Goal: Task Accomplishment & Management: Complete application form

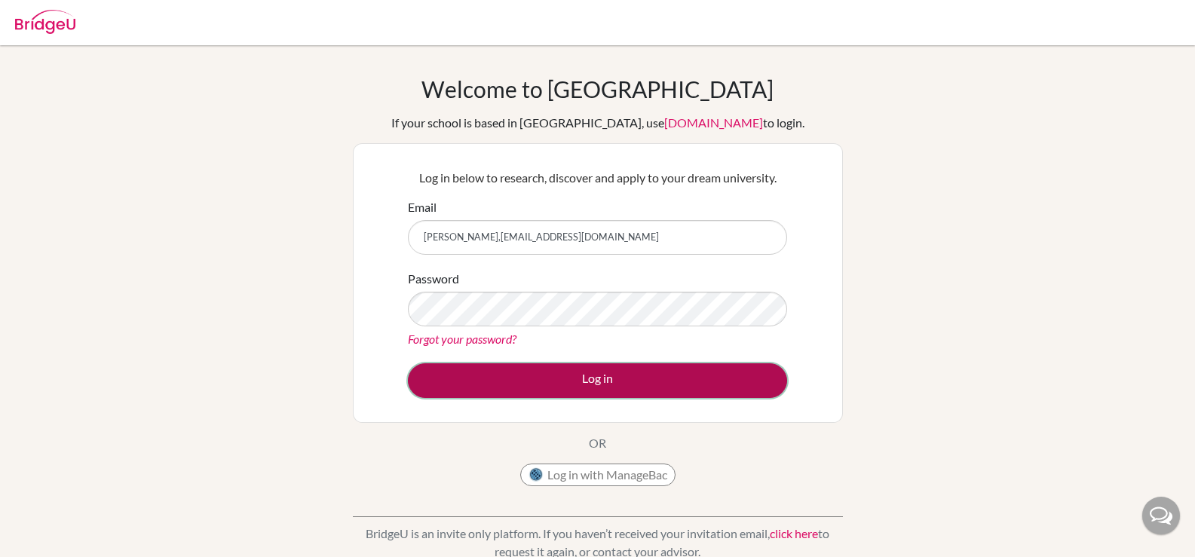
click at [566, 364] on button "Log in" at bounding box center [597, 380] width 379 height 35
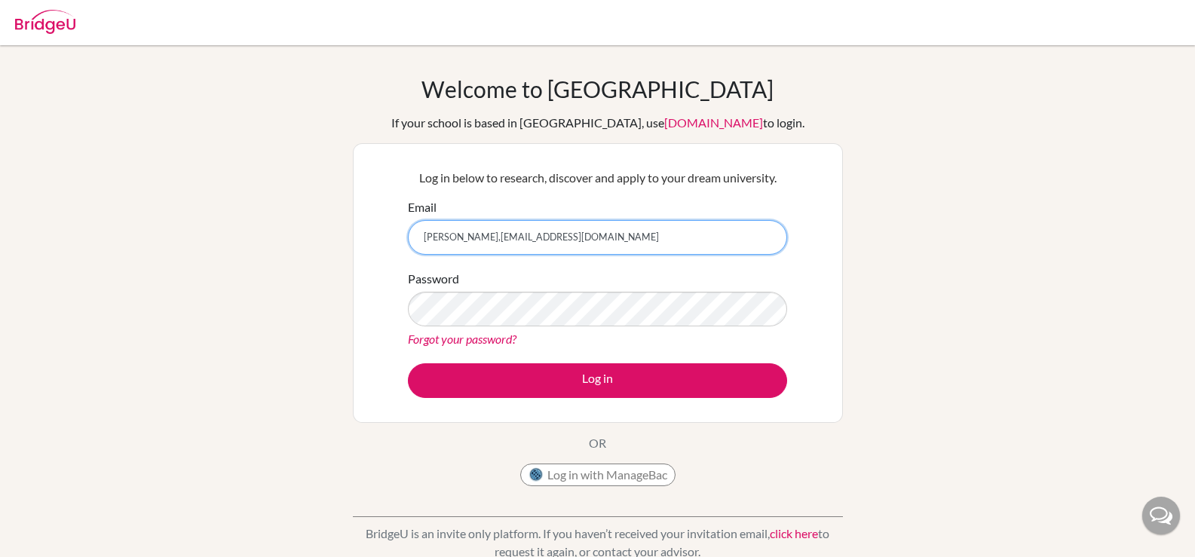
click at [507, 237] on input "hadi,tandriawan@springfield.sch.id" at bounding box center [597, 237] width 379 height 35
click at [500, 237] on input "hadi,tandriawan@springfield.sch.id" at bounding box center [597, 237] width 379 height 35
click at [574, 244] on input "hadi,tandriawan@springfield.sch.id" at bounding box center [597, 237] width 379 height 35
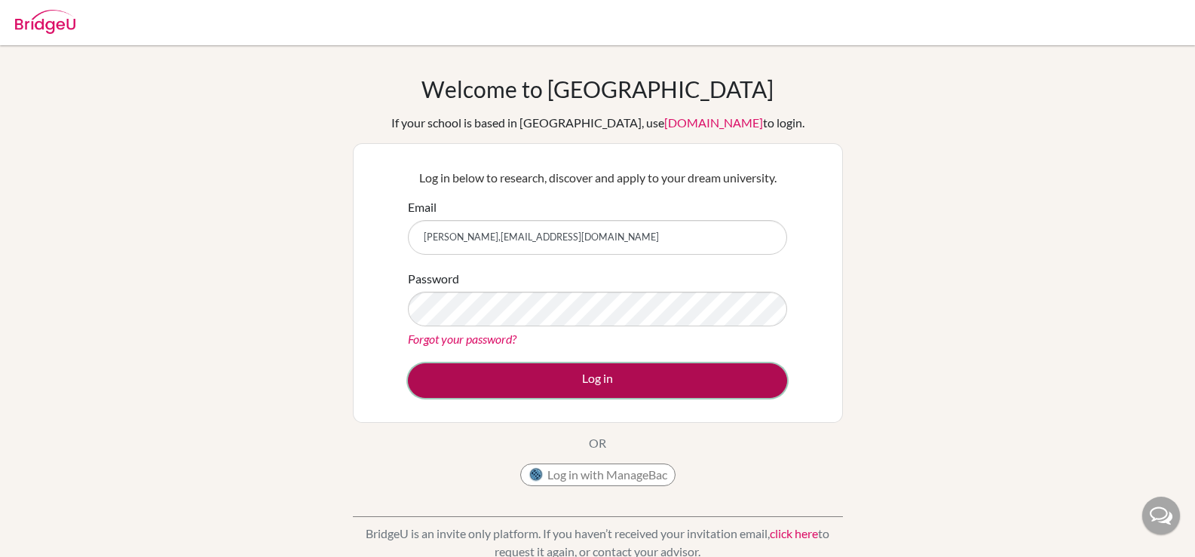
click at [563, 375] on button "Log in" at bounding box center [597, 380] width 379 height 35
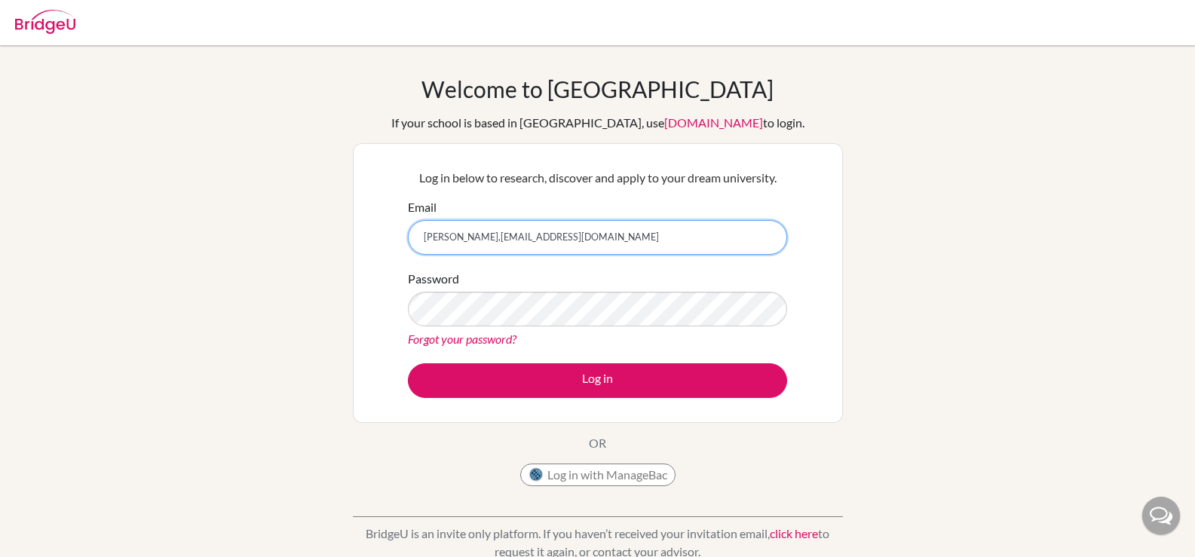
click at [442, 237] on input "hadi,tandriawan@springfield.sch.id" at bounding box center [597, 237] width 379 height 35
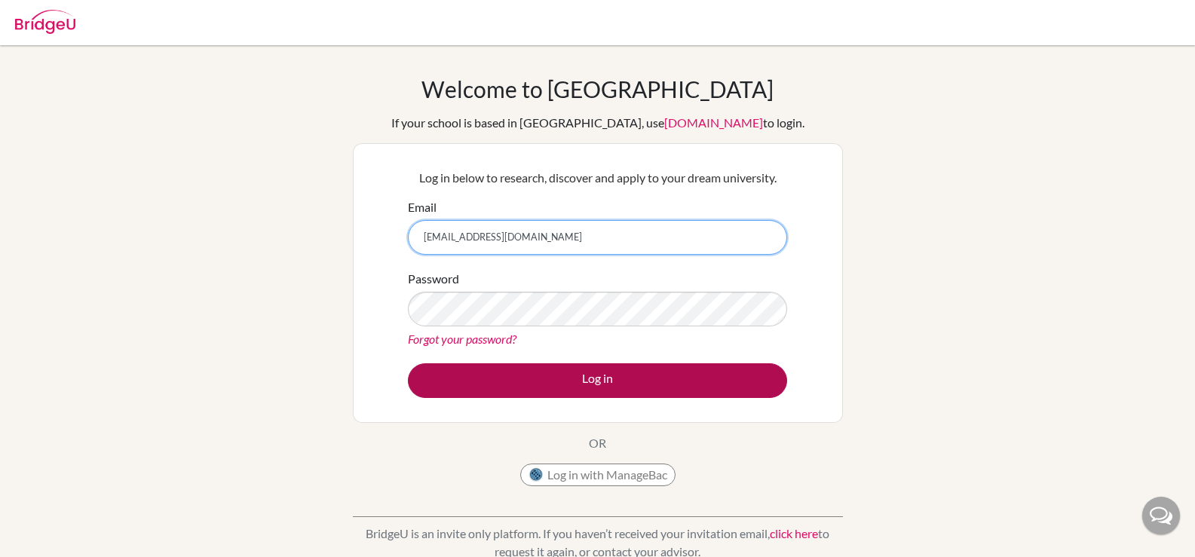
type input "hadi.tandriawan@springfield.sch.id"
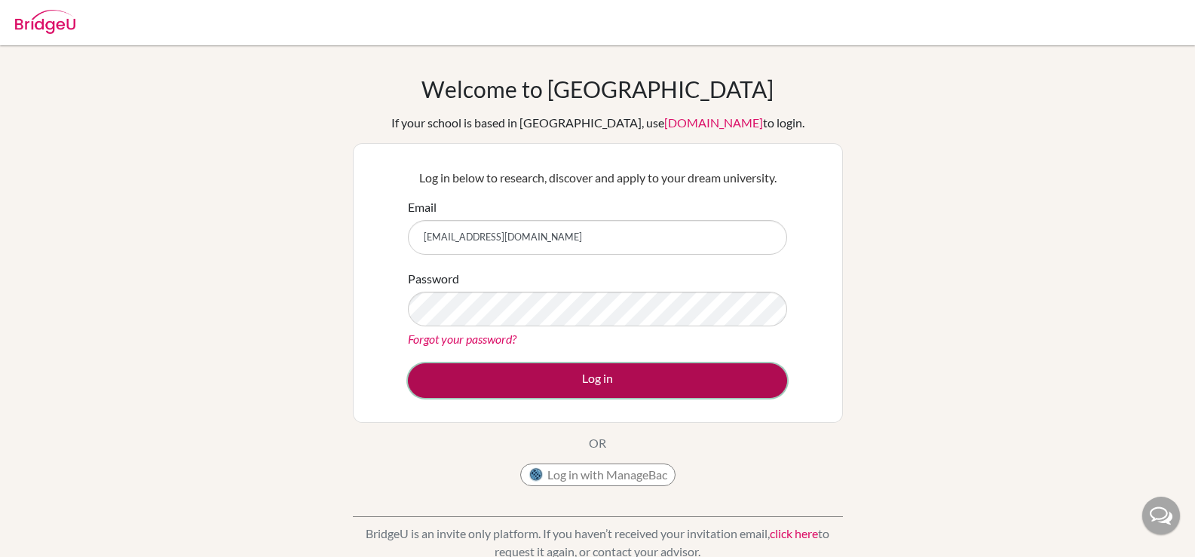
click at [534, 381] on button "Log in" at bounding box center [597, 380] width 379 height 35
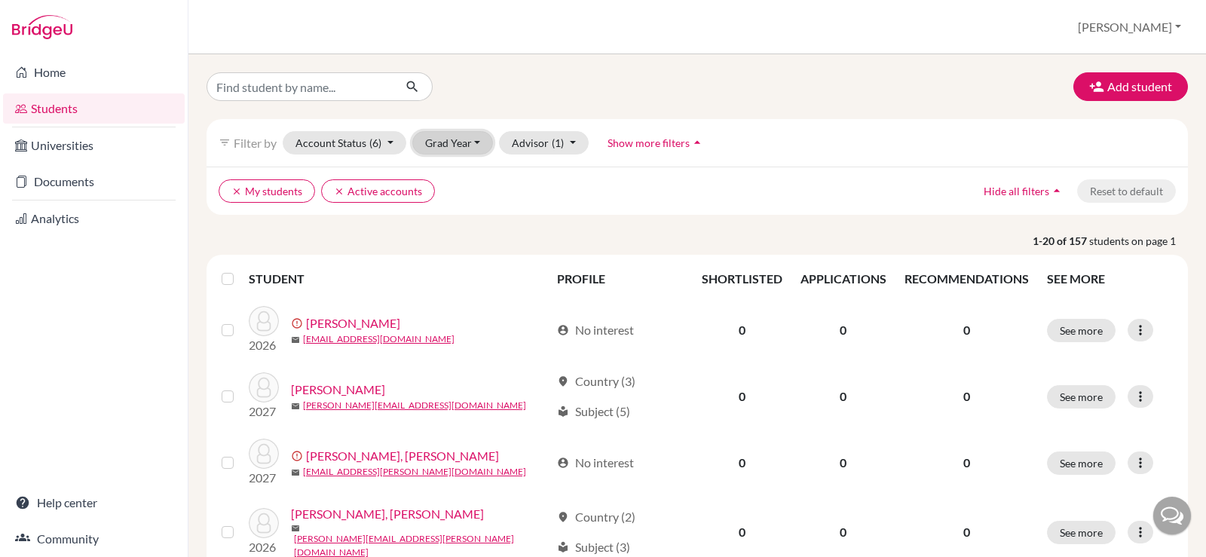
click at [470, 142] on button "Grad Year" at bounding box center [452, 142] width 81 height 23
click at [724, 140] on div "filter_list Filter by Account Status (6) Active accounts done Archived accounts…" at bounding box center [697, 142] width 981 height 47
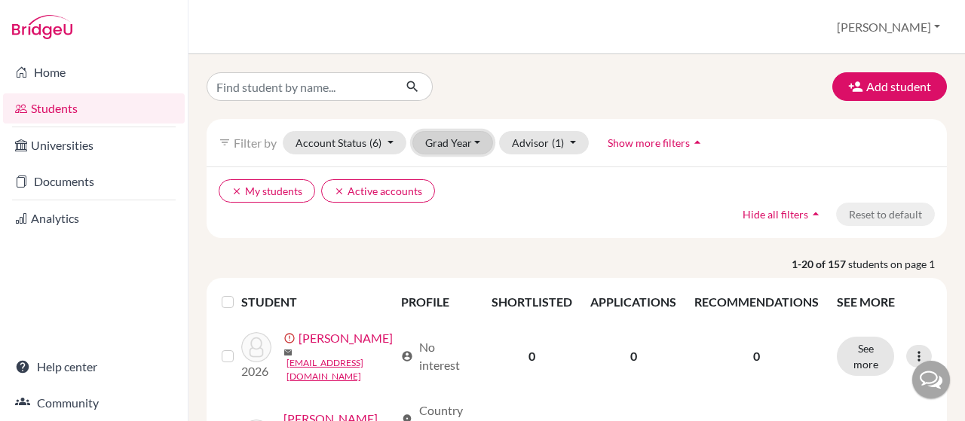
click at [427, 147] on button "Grad Year" at bounding box center [452, 142] width 81 height 23
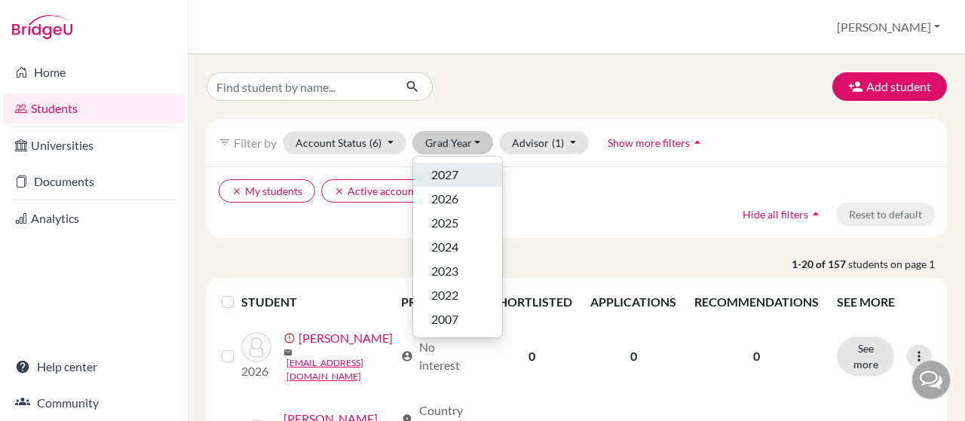
click at [436, 177] on span "2027" at bounding box center [444, 175] width 27 height 18
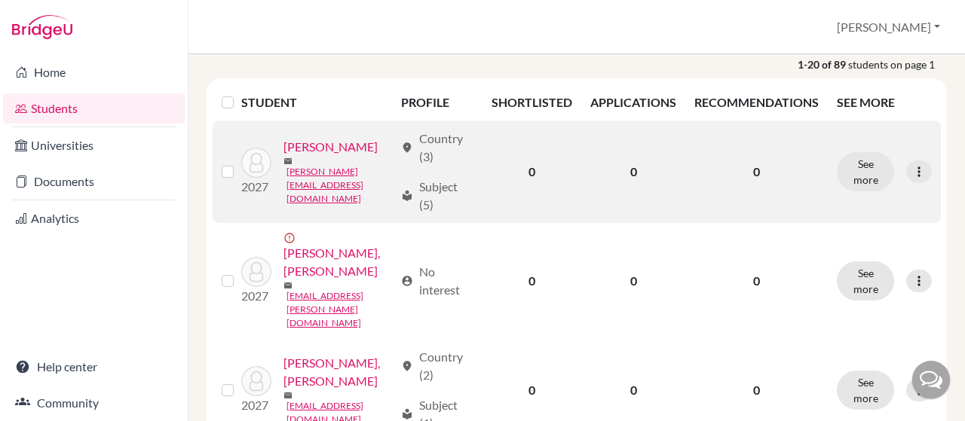
scroll to position [226, 0]
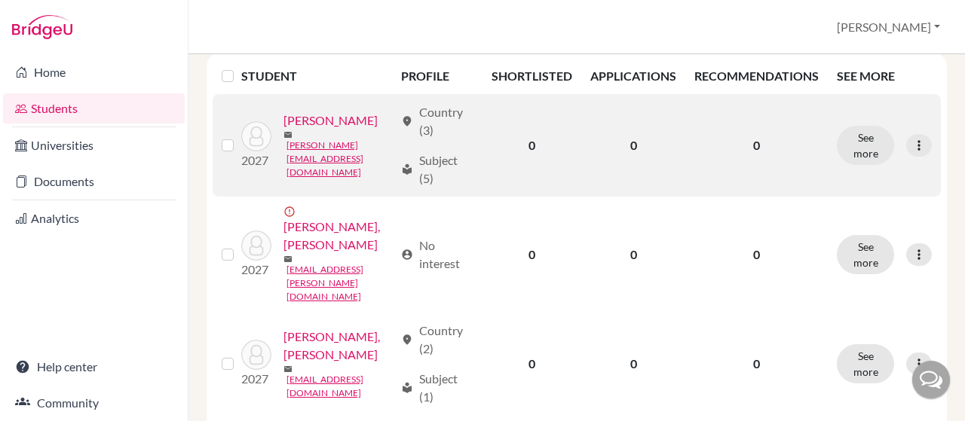
click at [283, 130] on link "Ang, Jacquelyn" at bounding box center [330, 121] width 94 height 18
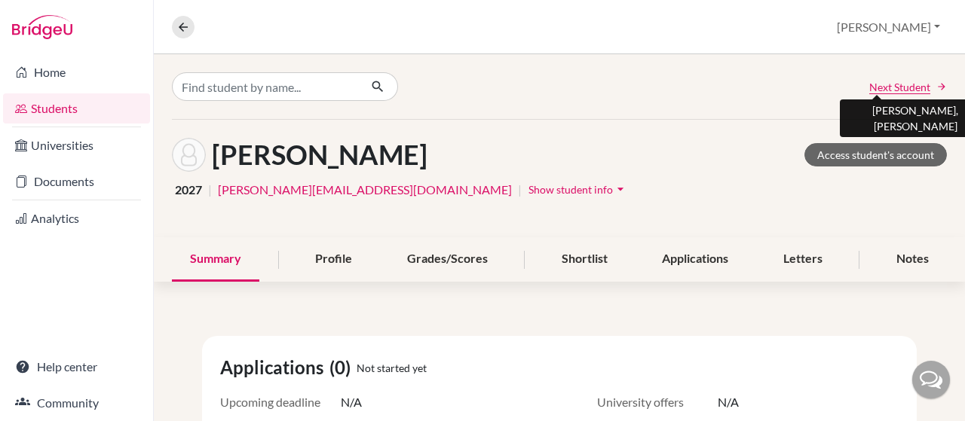
click at [885, 85] on span "Next Student" at bounding box center [899, 87] width 61 height 16
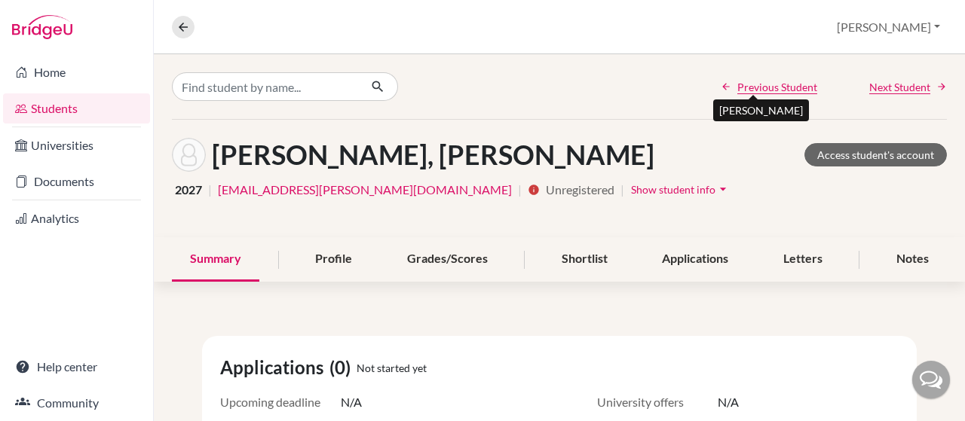
click at [767, 87] on span "Previous Student" at bounding box center [777, 87] width 80 height 16
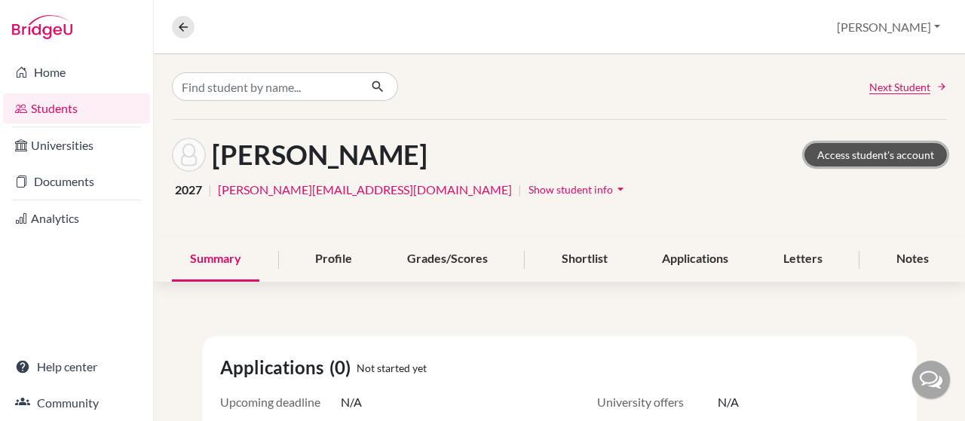
click at [852, 157] on link "Access student's account" at bounding box center [875, 154] width 142 height 23
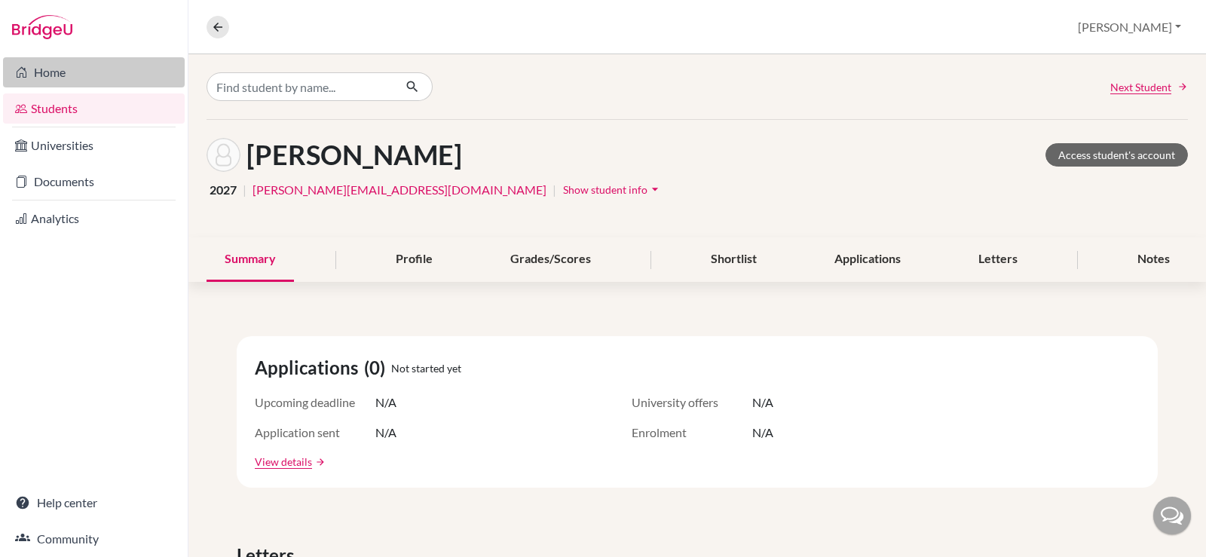
click at [67, 72] on link "Home" at bounding box center [94, 72] width 182 height 30
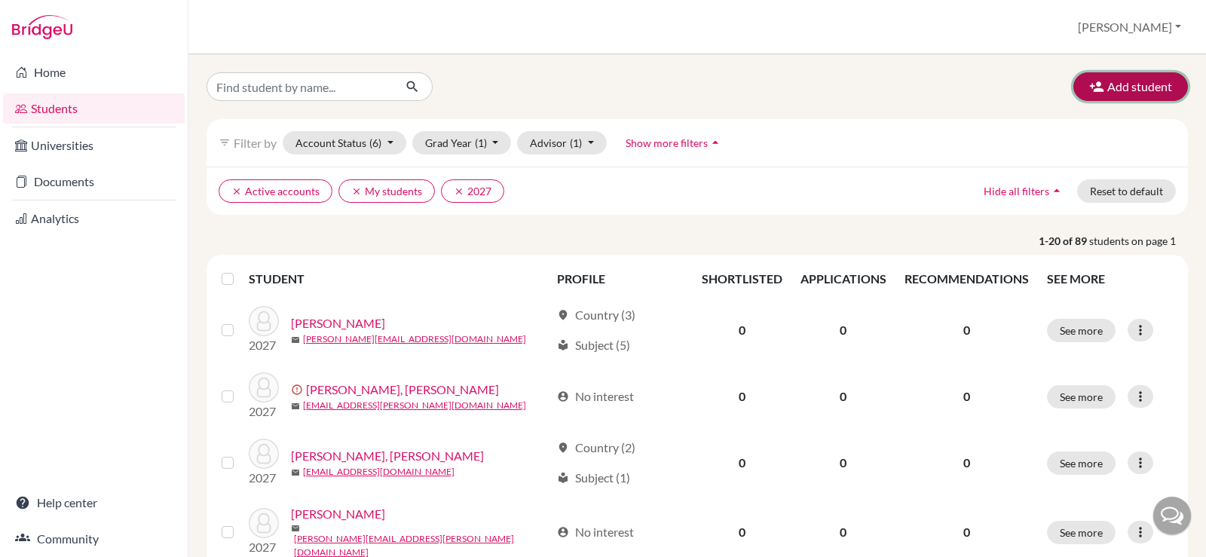
click at [1089, 85] on icon "button" at bounding box center [1096, 86] width 15 height 15
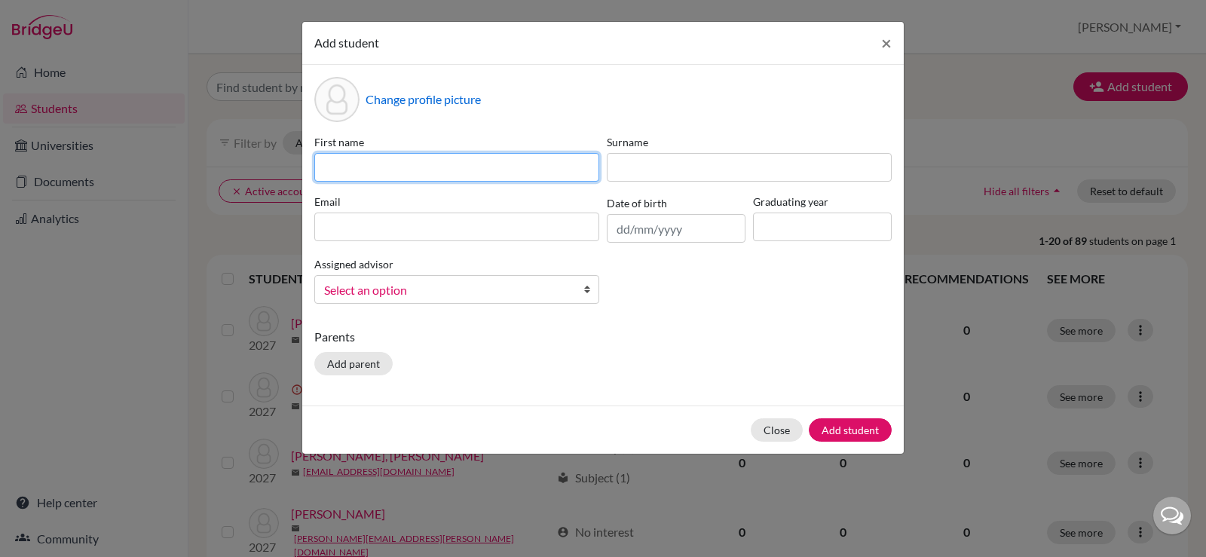
click at [433, 170] on input at bounding box center [456, 167] width 285 height 29
type input "Tiffany"
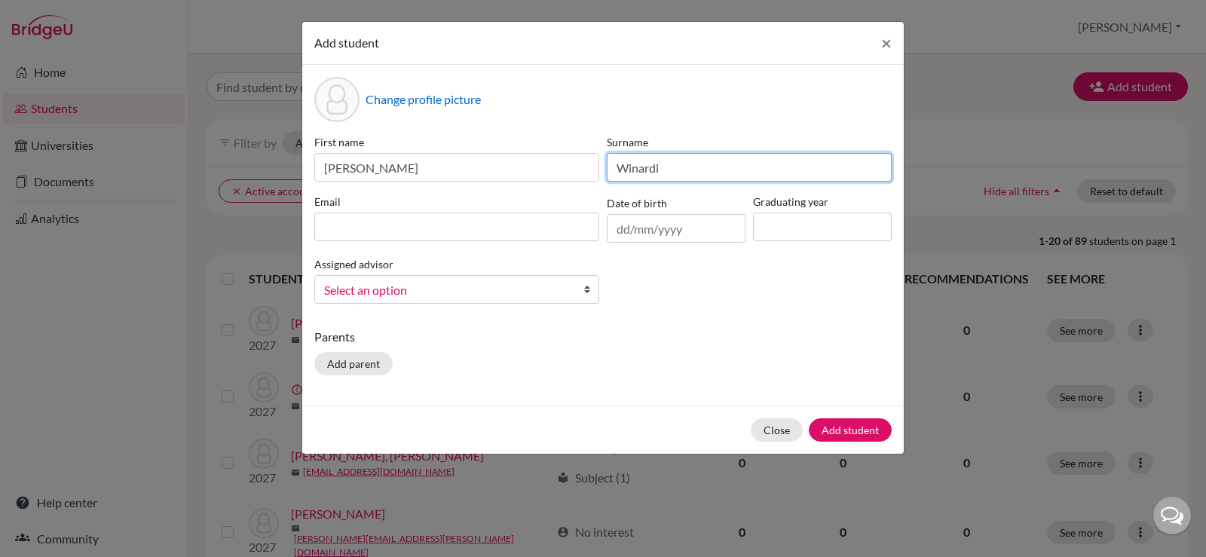
type input "Winardi"
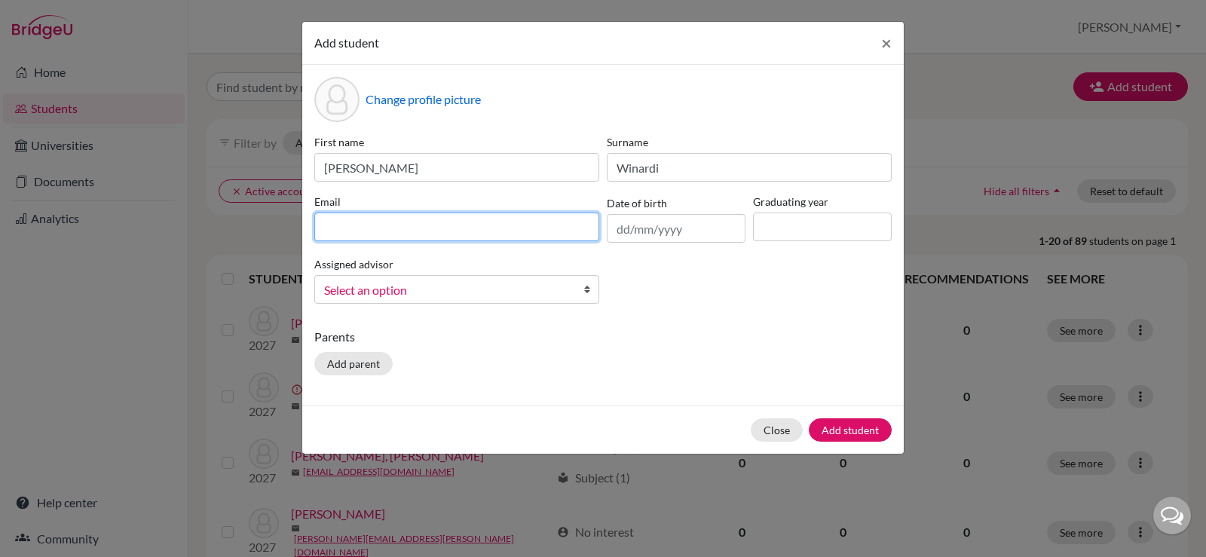
click at [366, 240] on input at bounding box center [456, 227] width 285 height 29
type input "tiffany.winardi@springfield.sch.id"
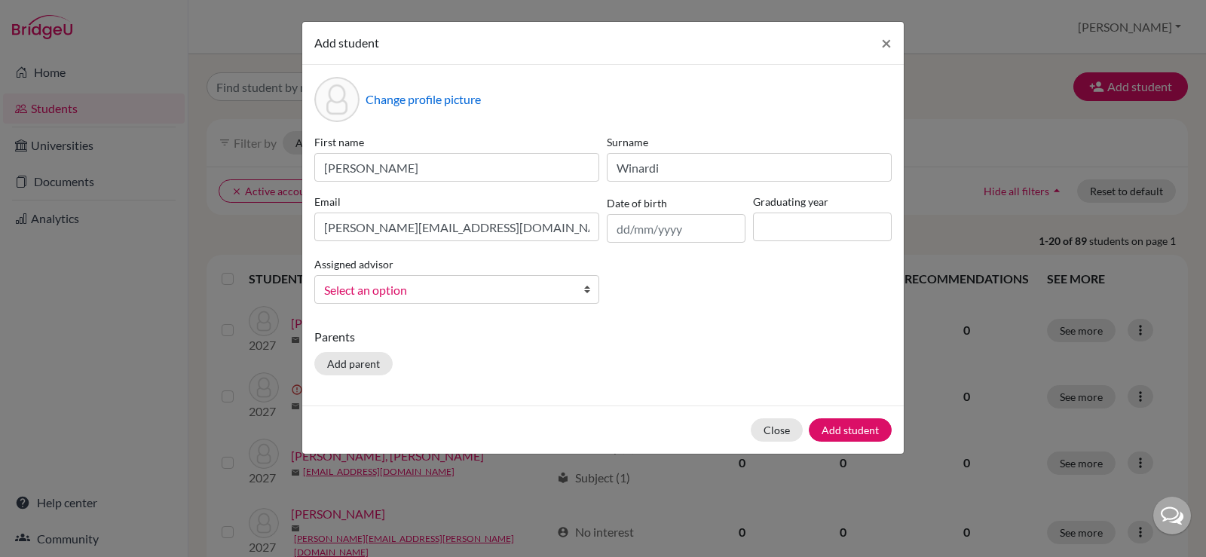
click at [458, 277] on div "Assigned advisor Putra, Natasha Tandriawan, Hadi Select an option" at bounding box center [457, 279] width 292 height 49
click at [456, 293] on span "Select an option" at bounding box center [447, 290] width 246 height 20
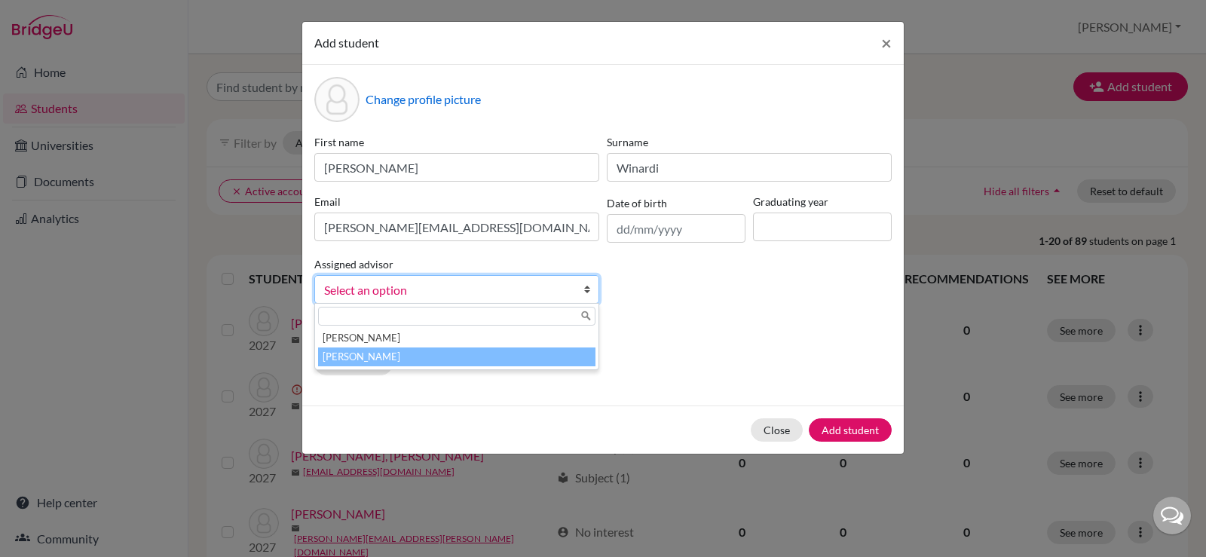
click at [446, 353] on li "Tandriawan, Hadi" at bounding box center [456, 357] width 277 height 19
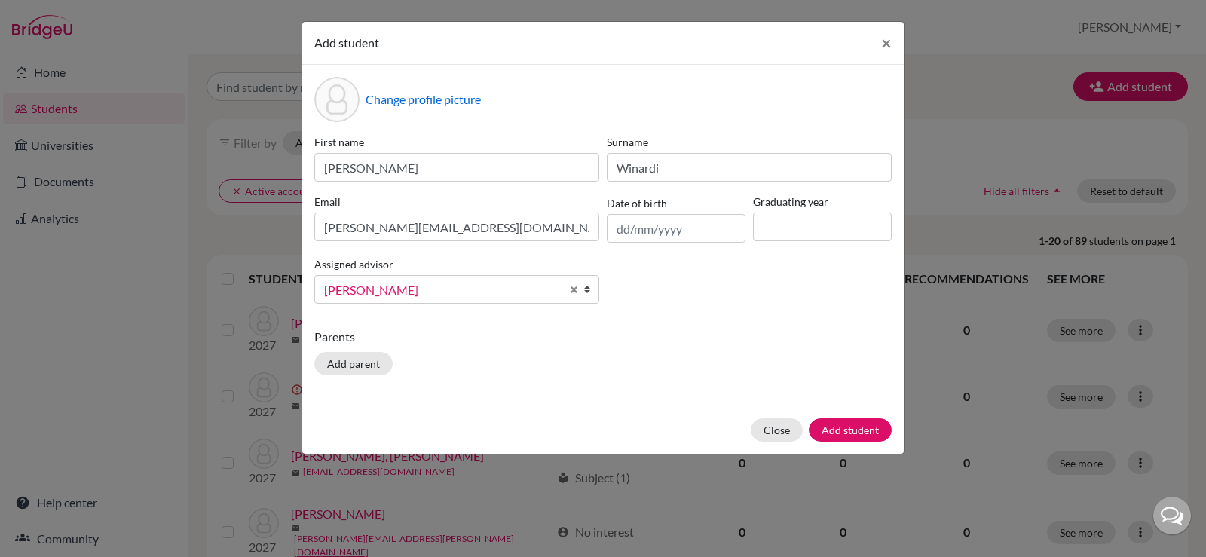
click at [483, 353] on div "Parents Add parent" at bounding box center [602, 355] width 577 height 54
click at [789, 236] on input at bounding box center [822, 227] width 139 height 29
type input "2027"
click at [761, 296] on div "First name Tiffany Surname Winardi Email tiffany.winardi@springfield.sch.id Dat…" at bounding box center [603, 225] width 585 height 182
click at [845, 416] on div "Close Add student" at bounding box center [603, 430] width 602 height 48
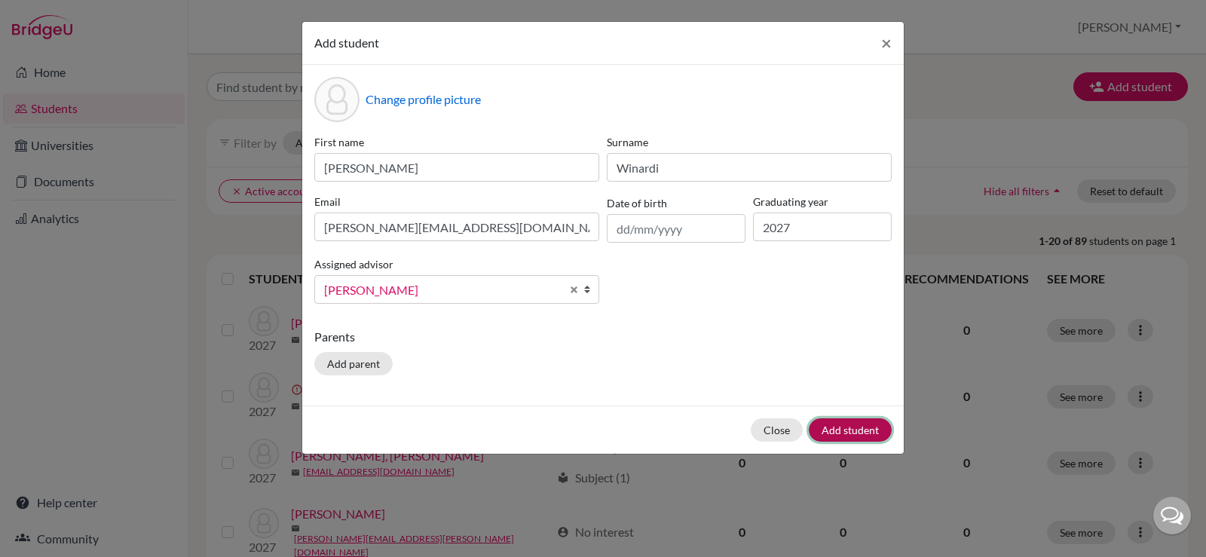
click at [847, 424] on button "Add student" at bounding box center [850, 429] width 83 height 23
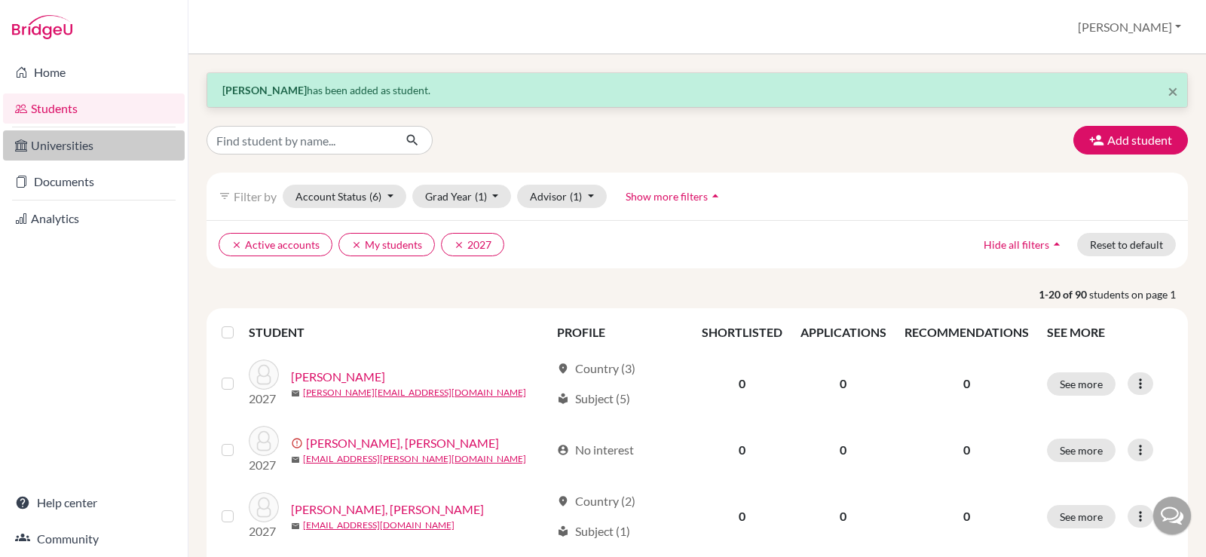
click at [91, 153] on link "Universities" at bounding box center [94, 145] width 182 height 30
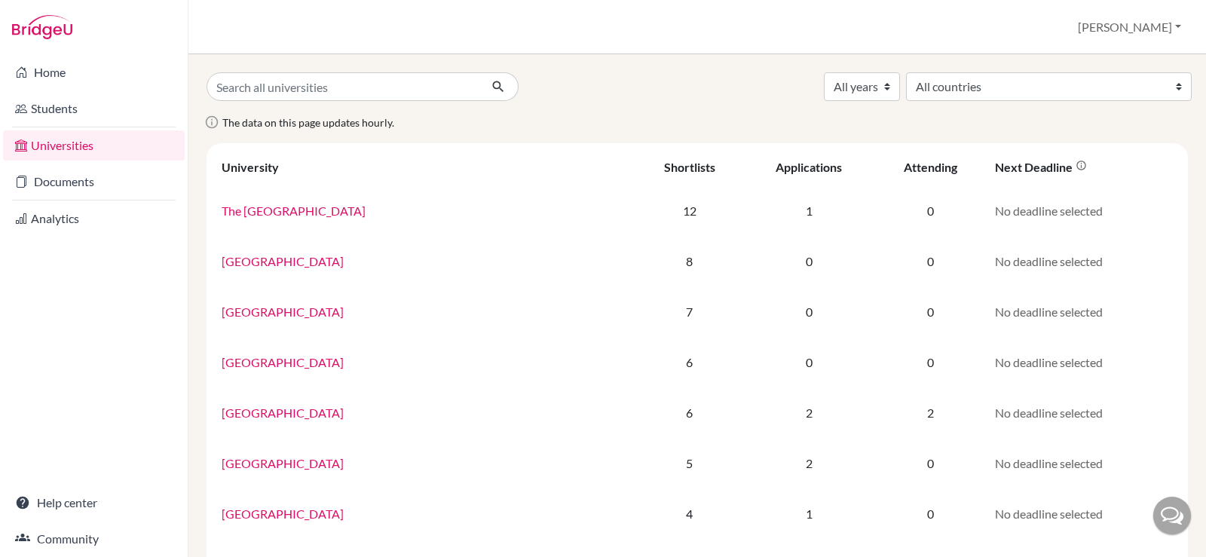
click at [85, 123] on link "Students" at bounding box center [94, 108] width 182 height 30
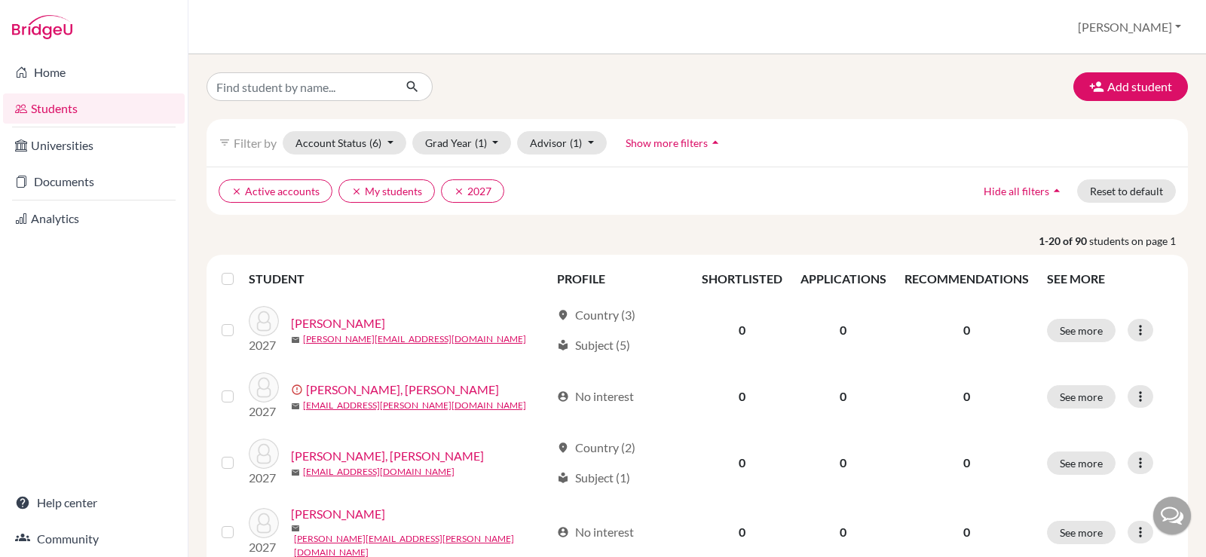
click at [115, 88] on li "Home" at bounding box center [94, 72] width 188 height 36
click at [109, 84] on link "Home" at bounding box center [94, 72] width 182 height 30
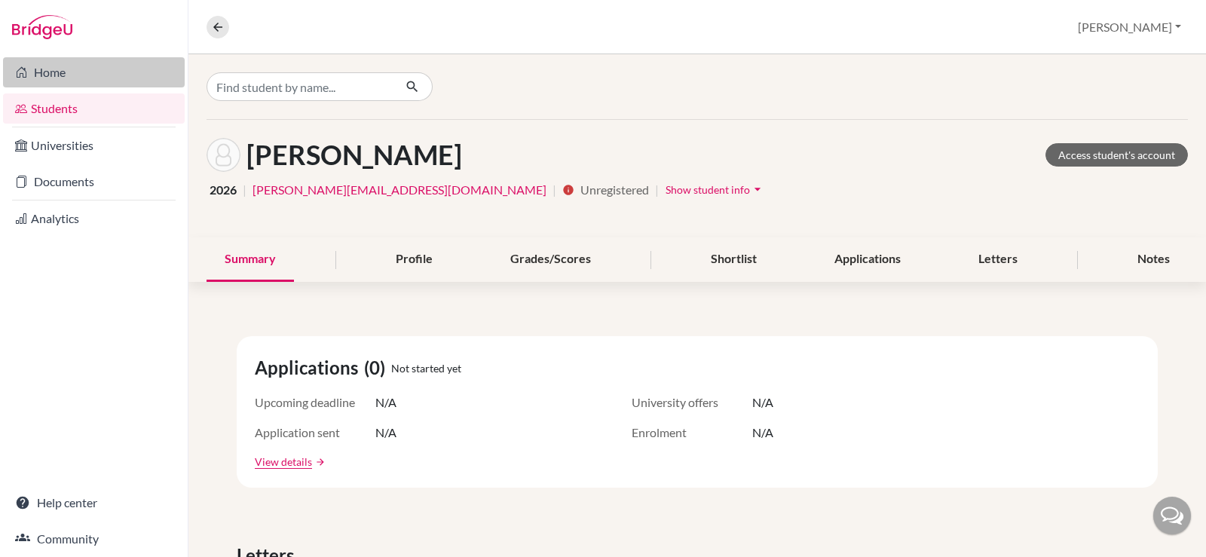
click at [114, 71] on link "Home" at bounding box center [94, 72] width 182 height 30
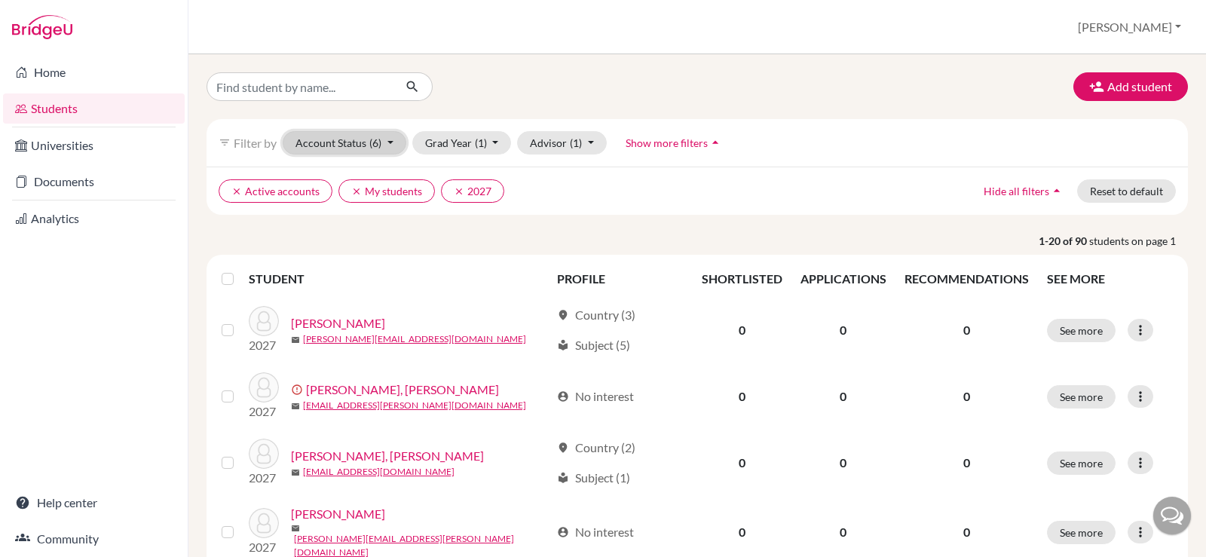
click at [357, 150] on button "Account Status (6)" at bounding box center [345, 142] width 124 height 23
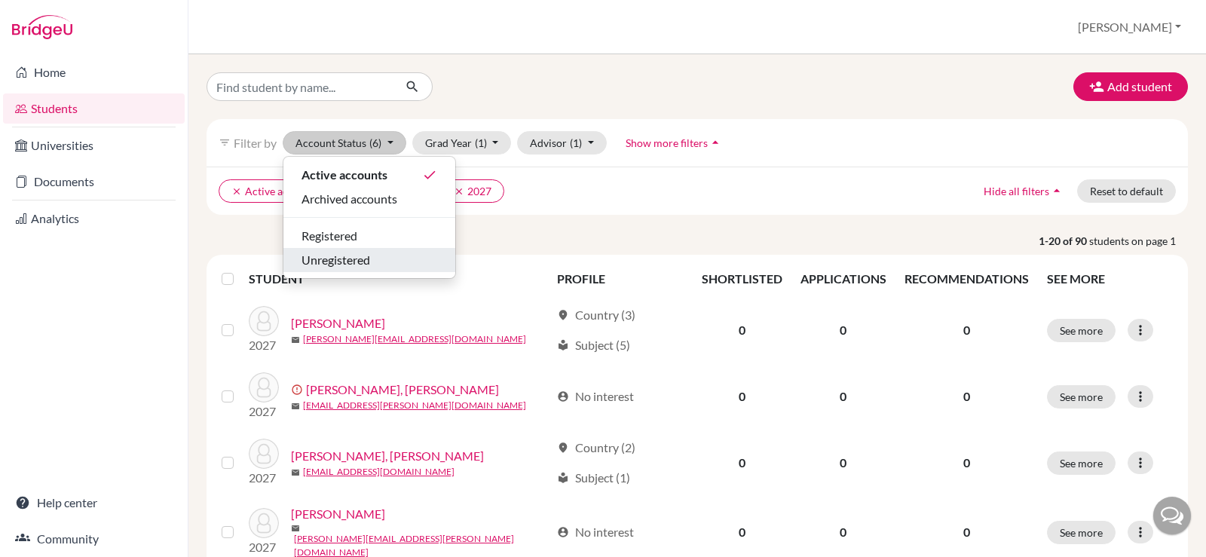
click at [351, 255] on span "Unregistered" at bounding box center [336, 260] width 69 height 18
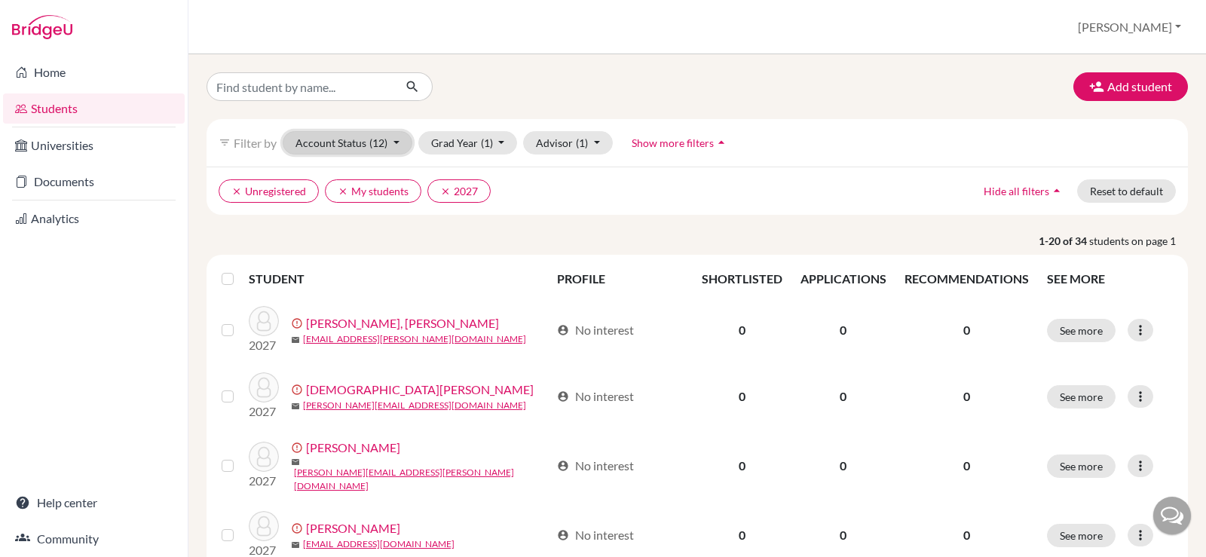
click at [353, 142] on button "Account Status (12)" at bounding box center [348, 142] width 130 height 23
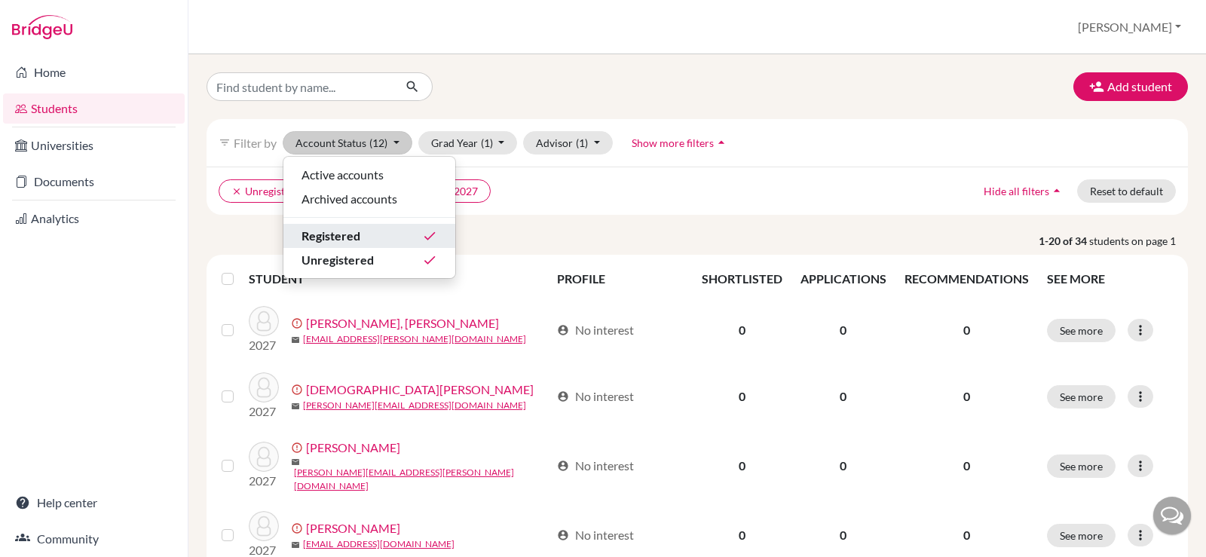
click at [370, 234] on div "Registered done" at bounding box center [370, 236] width 136 height 18
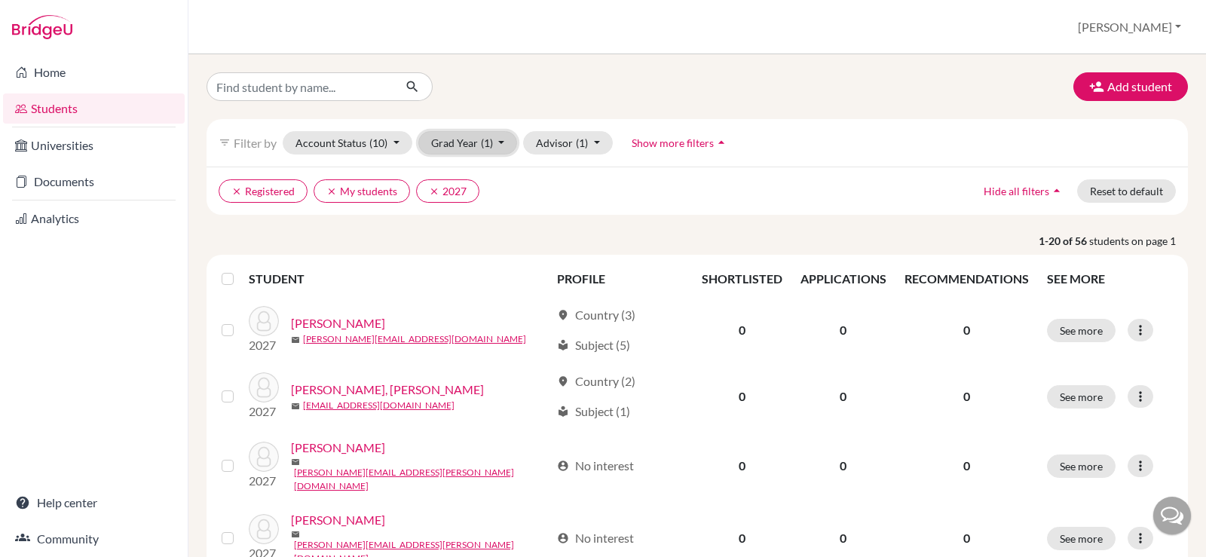
click at [452, 138] on button "Grad Year (1)" at bounding box center [468, 142] width 100 height 23
click at [453, 140] on button "Grad Year (1)" at bounding box center [468, 142] width 100 height 23
click at [237, 186] on icon "clear" at bounding box center [236, 191] width 11 height 11
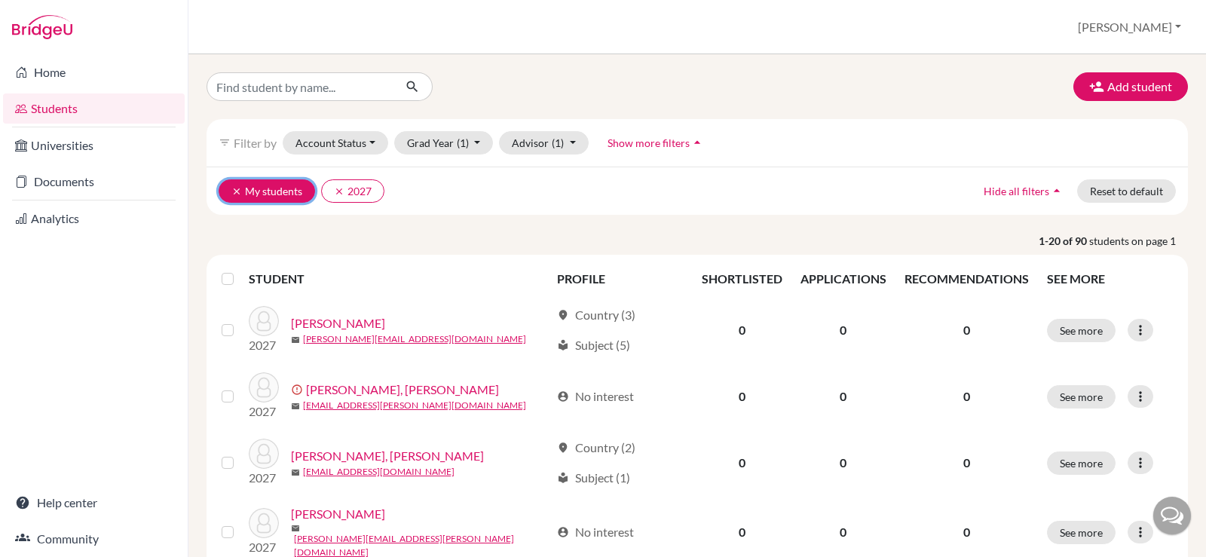
click at [242, 191] on button "clear My students" at bounding box center [267, 190] width 96 height 23
click at [235, 191] on icon "clear" at bounding box center [236, 191] width 11 height 11
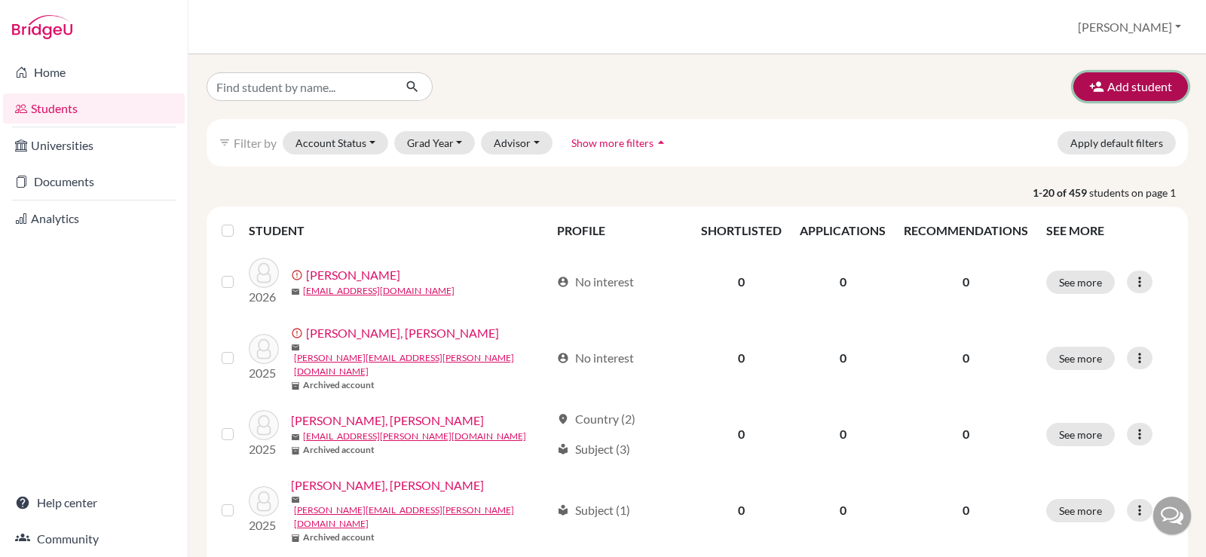
click at [1107, 85] on button "Add student" at bounding box center [1130, 86] width 115 height 29
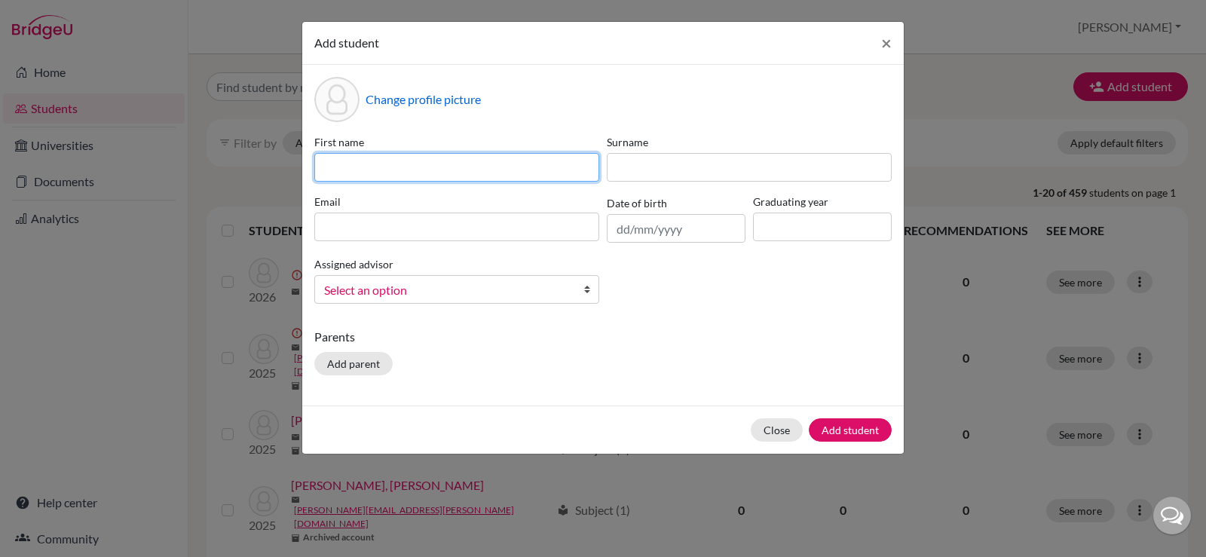
click at [393, 161] on input at bounding box center [456, 167] width 285 height 29
type input "Tiffany"
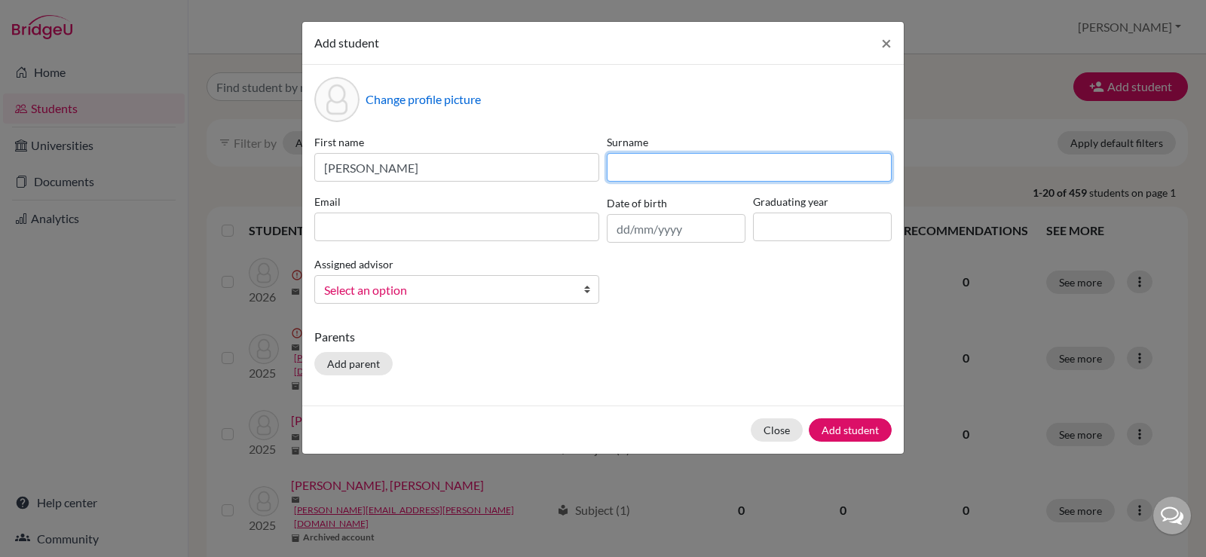
click at [660, 163] on input at bounding box center [749, 167] width 285 height 29
type input "Winardi"
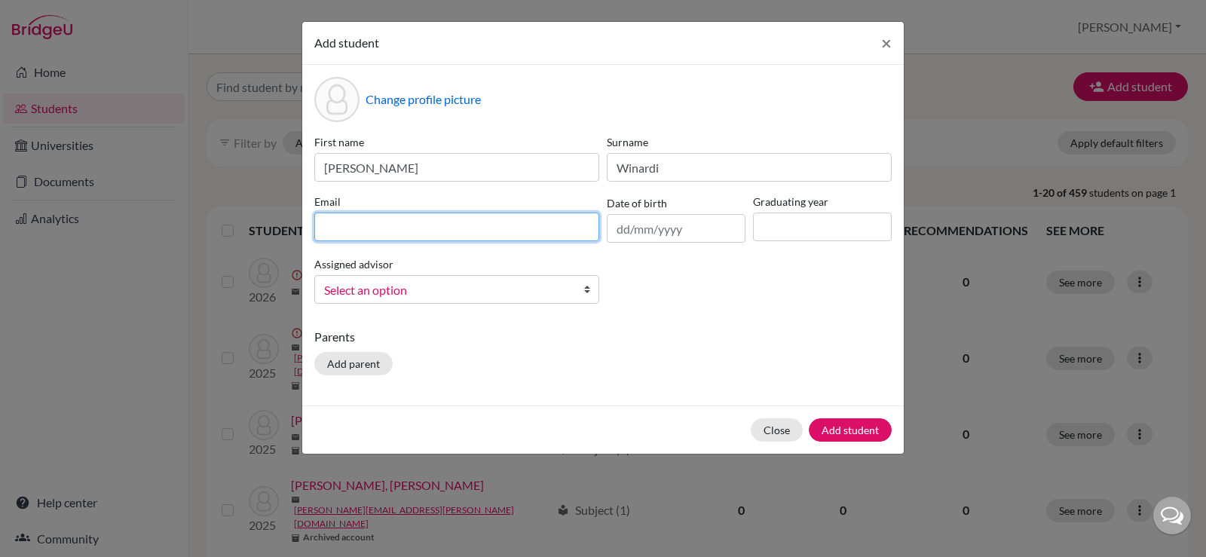
click at [468, 223] on input at bounding box center [456, 227] width 285 height 29
drag, startPoint x: 521, startPoint y: 225, endPoint x: 464, endPoint y: 226, distance: 56.5
click at [464, 226] on input "tiffany.winardi@springfield.sch.id" at bounding box center [456, 227] width 285 height 29
type input "tiffany.winardi@springfieldschool.online"
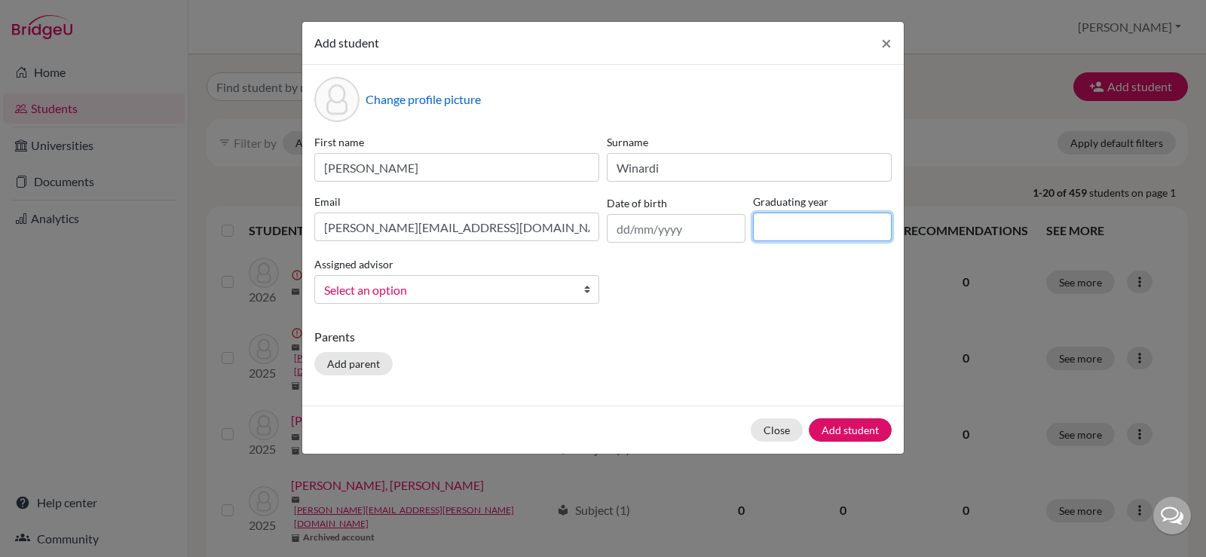
click at [767, 229] on input at bounding box center [822, 227] width 139 height 29
type input "2027"
click at [423, 278] on link "Select an option" at bounding box center [456, 289] width 285 height 29
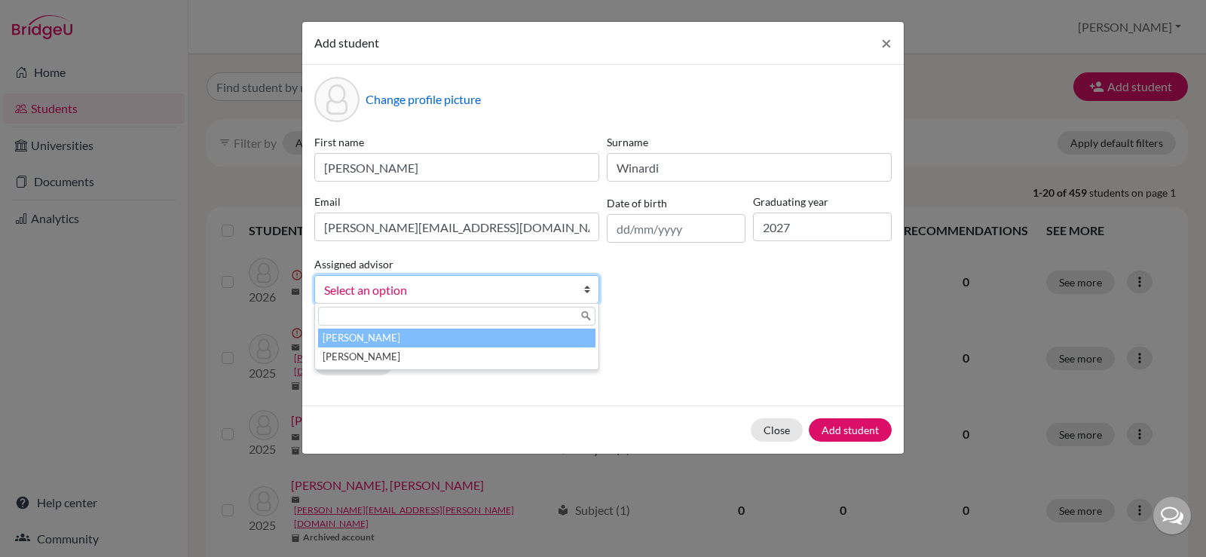
click at [404, 350] on li "Tandriawan, Hadi" at bounding box center [456, 357] width 277 height 19
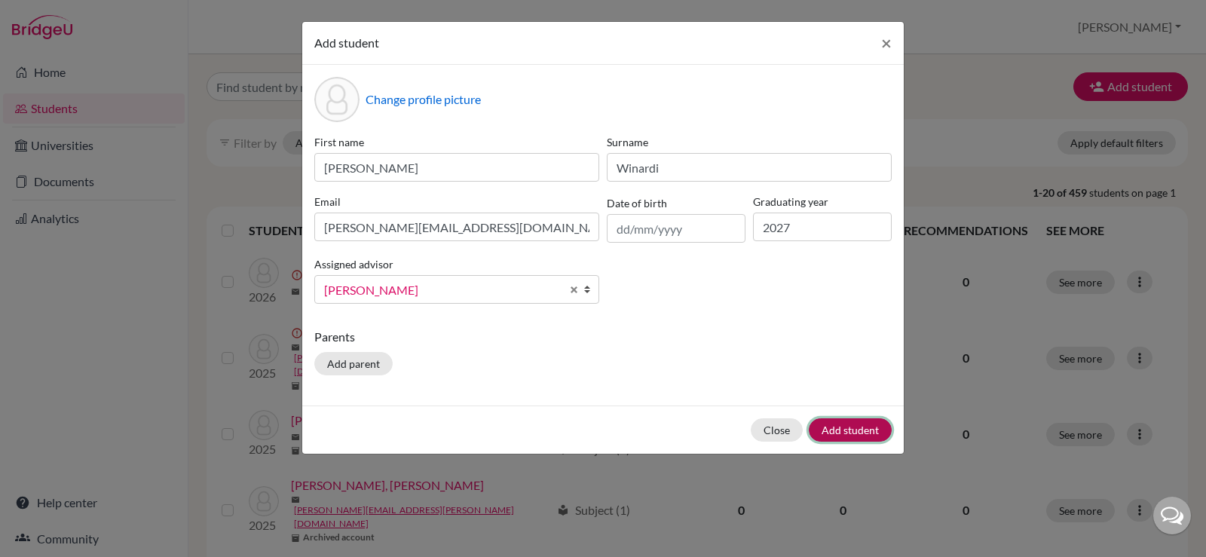
click at [831, 433] on button "Add student" at bounding box center [850, 429] width 83 height 23
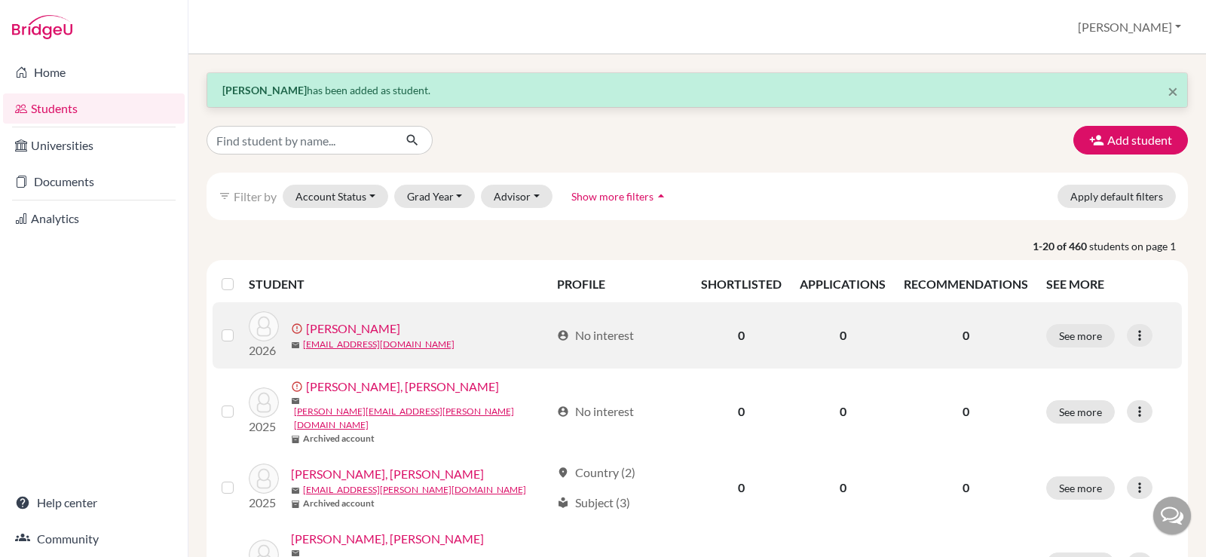
scroll to position [226, 0]
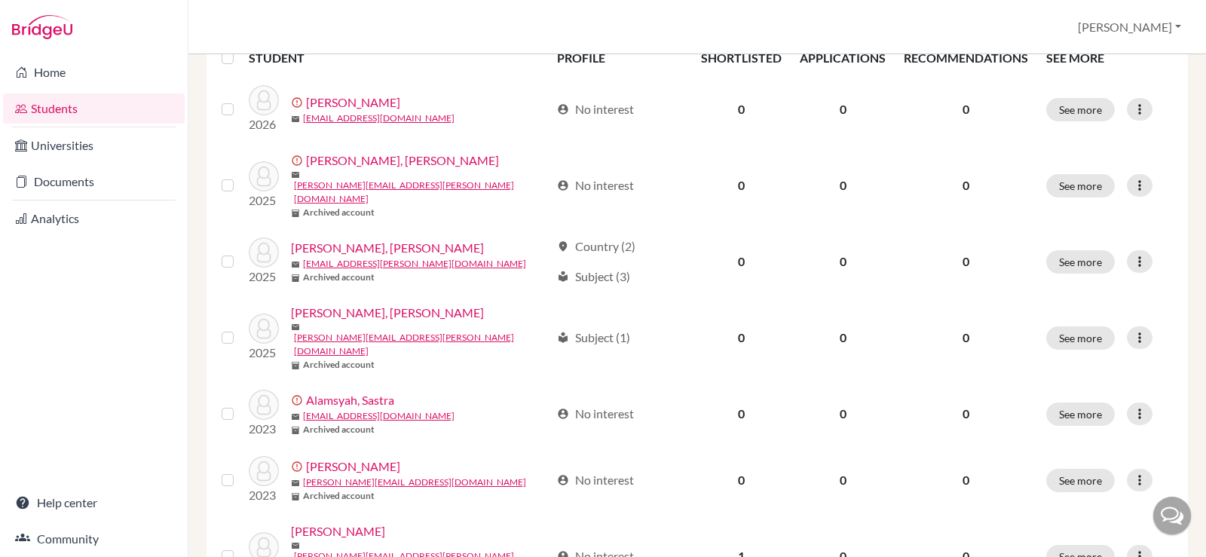
click at [1132, 21] on div "Students overview Hadi Profile School Settings Log out" at bounding box center [697, 27] width 1018 height 54
click at [1140, 25] on button "Hadi" at bounding box center [1129, 27] width 117 height 29
click at [1120, 124] on button "Log out" at bounding box center [1060, 123] width 119 height 24
